Goal: Task Accomplishment & Management: Complete application form

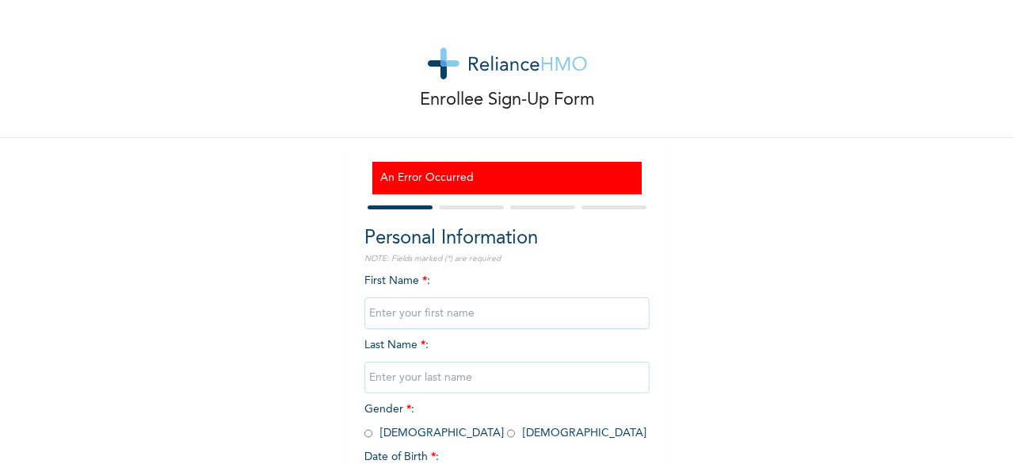
click at [376, 313] on input "text" at bounding box center [506, 313] width 285 height 32
type input "a"
type input "SIMPA"
click at [412, 345] on span "Last Name * :" at bounding box center [506, 361] width 285 height 44
click at [398, 376] on input "text" at bounding box center [506, 377] width 285 height 32
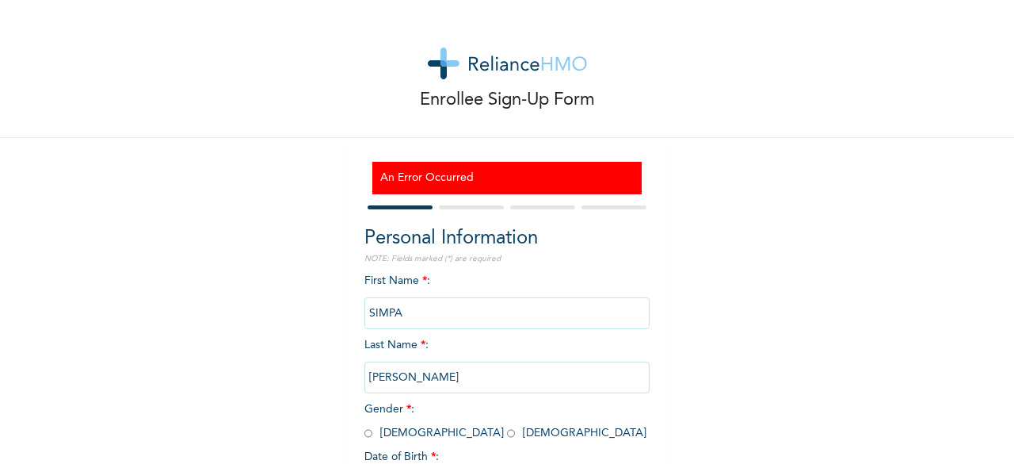
type input "[PERSON_NAME]"
click at [709, 405] on div "Enrollee Sign-Up Form An Error Occurred Personal Information NOTE: Fields marke…" at bounding box center [507, 296] width 1014 height 593
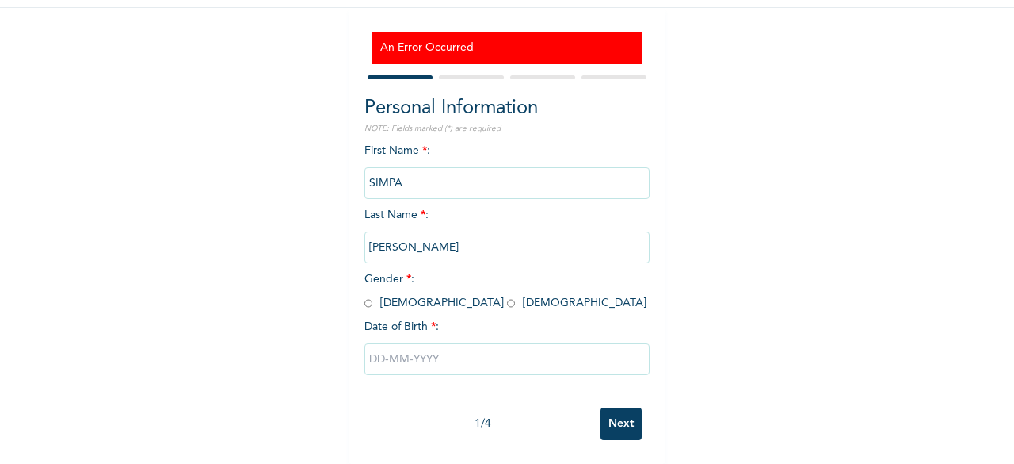
scroll to position [140, 0]
click at [364, 296] on input "radio" at bounding box center [368, 303] width 8 height 15
radio input "true"
click at [364, 347] on input "text" at bounding box center [506, 359] width 285 height 32
select select "7"
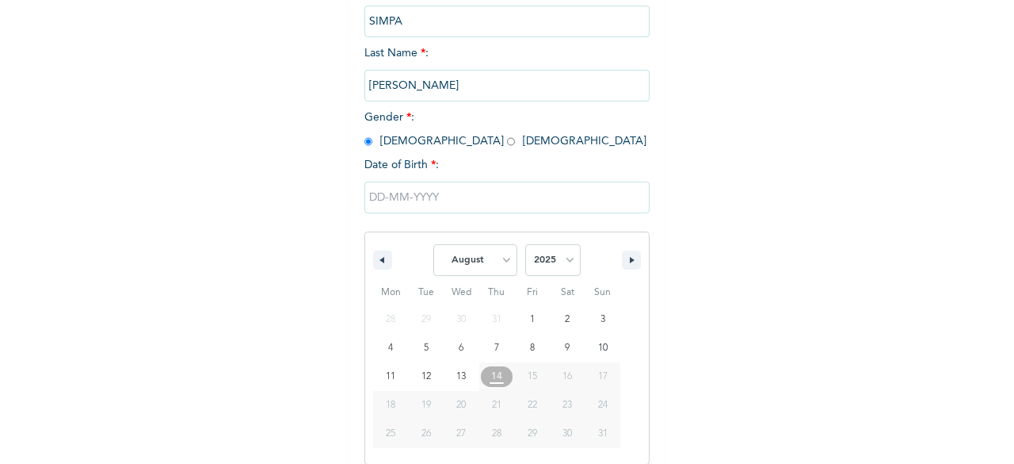
scroll to position [306, 0]
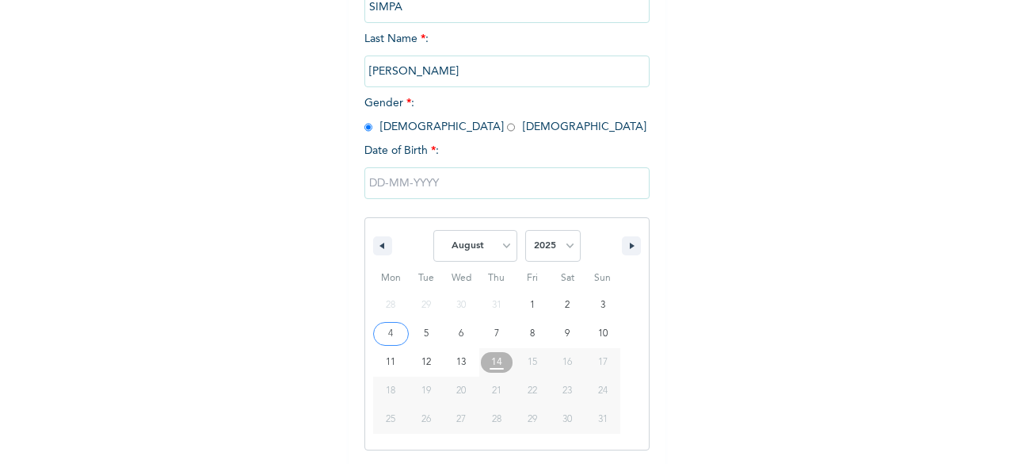
click at [364, 187] on input "text" at bounding box center [506, 183] width 285 height 32
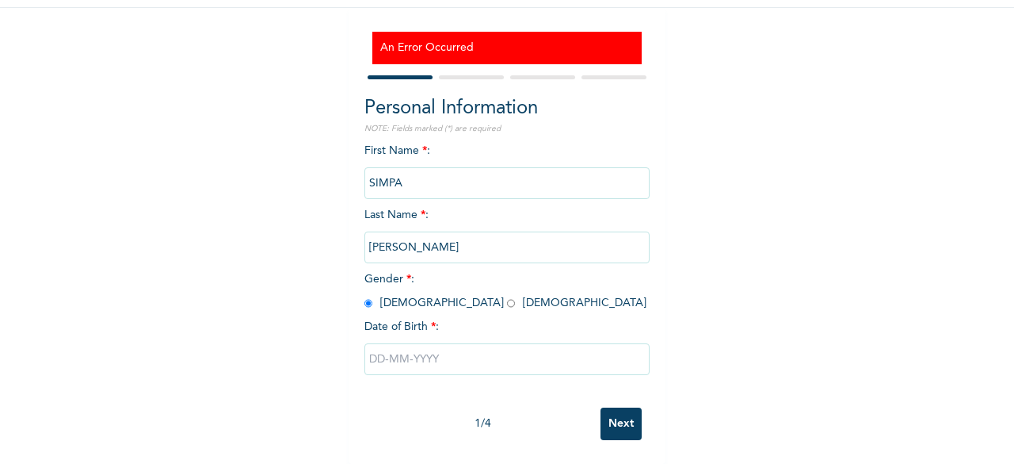
click at [372, 347] on input "text" at bounding box center [506, 359] width 285 height 32
select select "7"
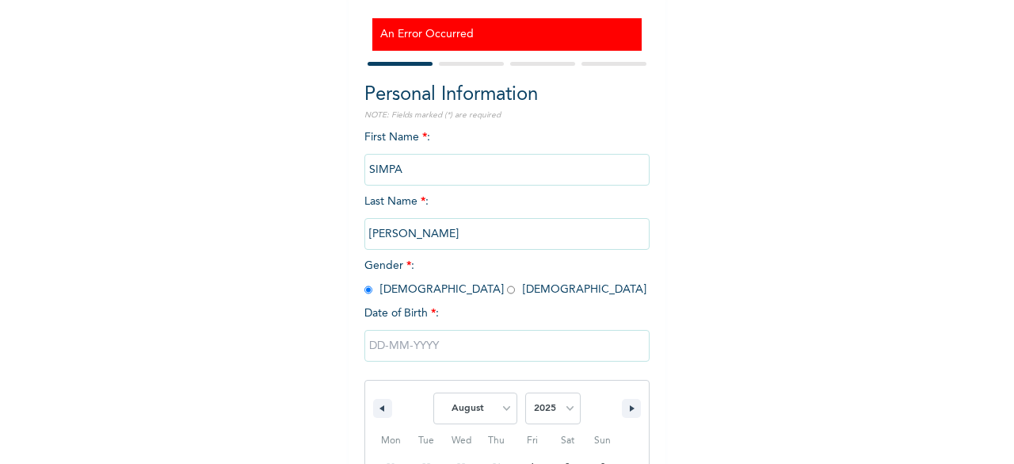
scroll to position [306, 0]
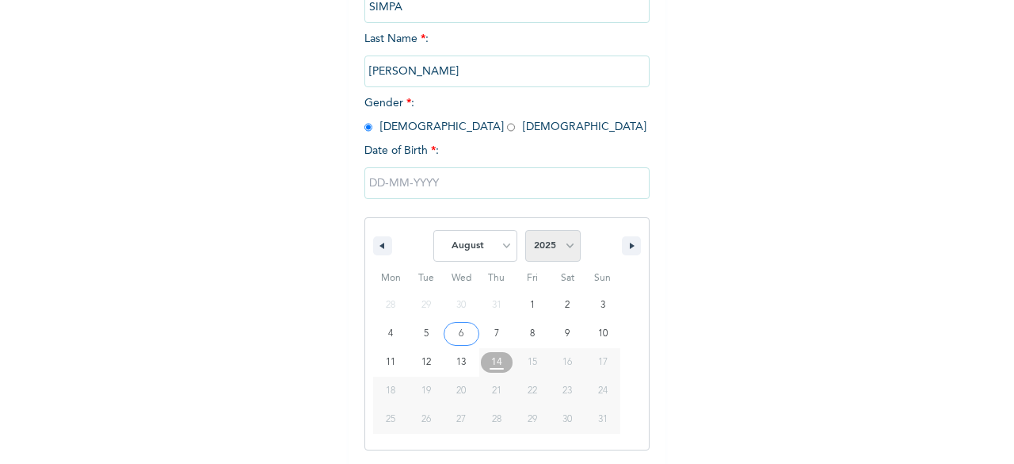
click at [567, 248] on select "2025 2024 2023 2022 2021 2020 2019 2018 2017 2016 2015 2014 2013 2012 2011 2010…" at bounding box center [552, 246] width 55 height 32
select select "1976"
click at [525, 231] on select "2025 2024 2023 2022 2021 2020 2019 2018 2017 2016 2015 2014 2013 2012 2011 2010…" at bounding box center [552, 246] width 55 height 32
click at [497, 242] on select "January February March April May June July August September October November De…" at bounding box center [475, 246] width 84 height 32
select select "2"
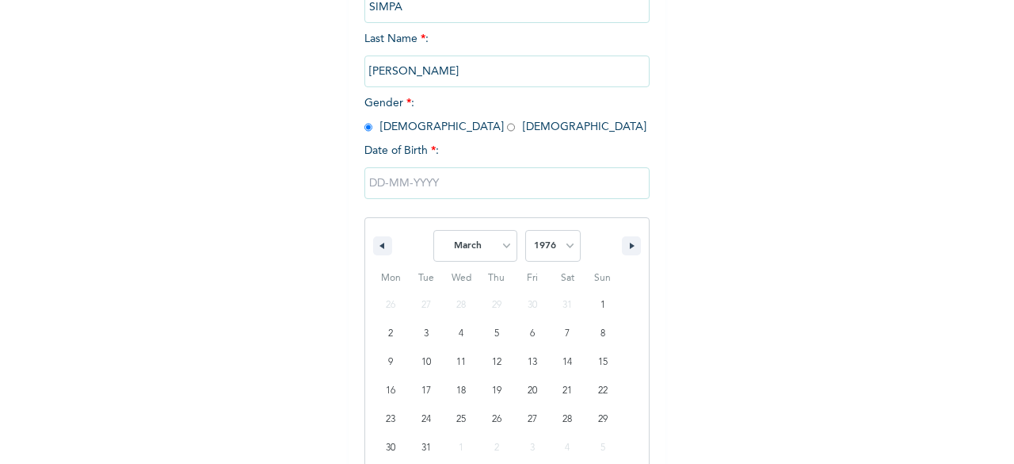
click at [433, 231] on select "January February March April May June July August September October November De…" at bounding box center [475, 246] width 84 height 32
type input "[DATE]"
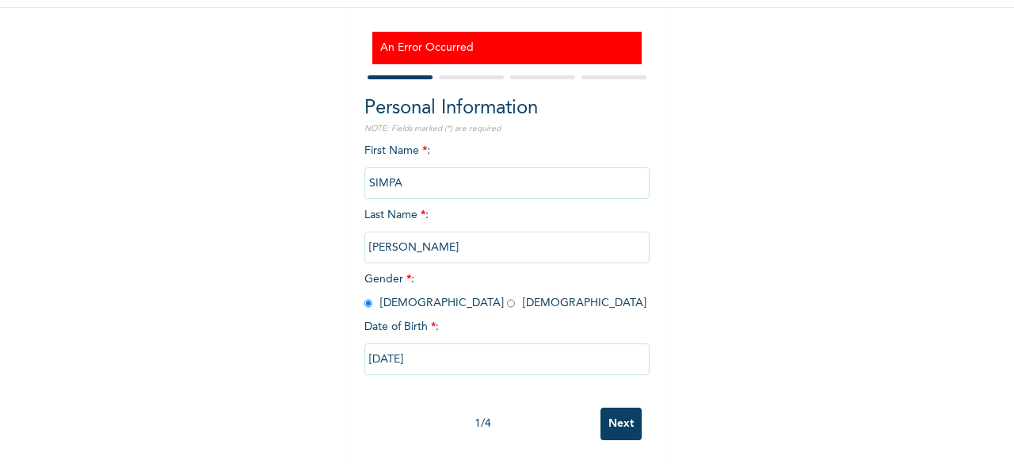
click at [624, 415] on input "Next" at bounding box center [621, 423] width 41 height 32
